Goal: Find specific page/section: Find specific page/section

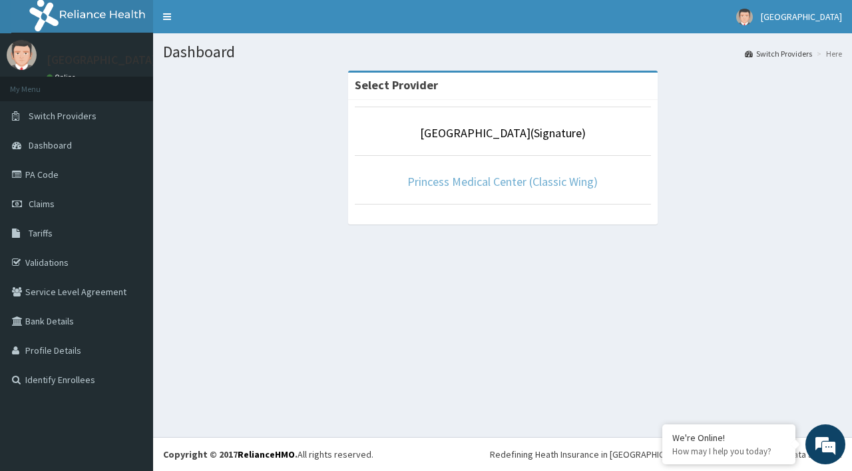
click at [524, 184] on link "Princess Medical Center (Classic Wing)" at bounding box center [502, 181] width 190 height 15
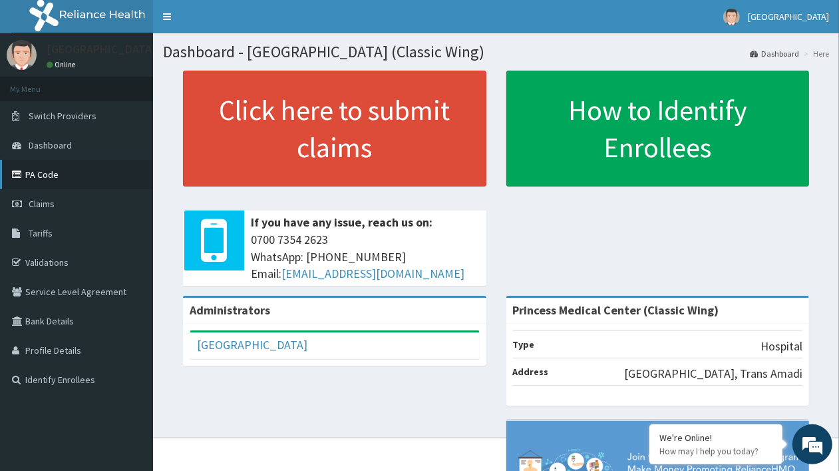
click at [88, 181] on link "PA Code" at bounding box center [76, 174] width 153 height 29
